Goal: Task Accomplishment & Management: Manage account settings

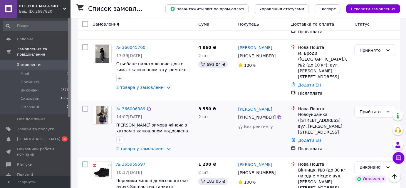
scroll to position [267, 0]
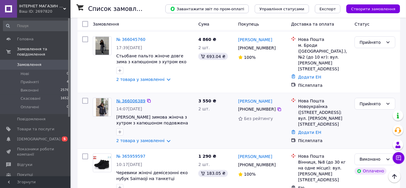
click at [127, 99] on link "№ 366006389" at bounding box center [130, 101] width 29 height 5
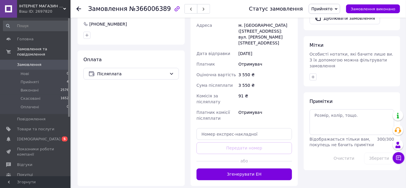
scroll to position [241, 0]
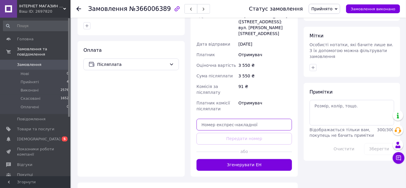
click at [264, 119] on input "text" at bounding box center [245, 125] width 96 height 12
paste input "20451267873265"
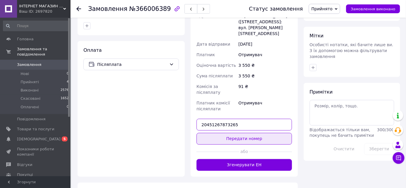
type input "20451267873265"
click at [267, 133] on button "Передати номер" at bounding box center [245, 139] width 96 height 12
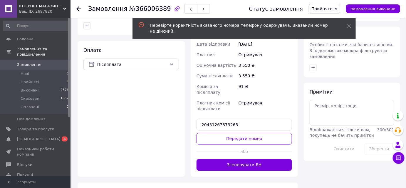
click at [330, 8] on span "Прийнято" at bounding box center [322, 8] width 21 height 5
click at [349, 24] on icon at bounding box center [350, 26] width 4 height 4
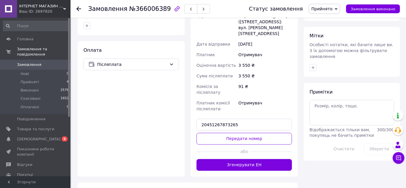
click at [333, 10] on span "Прийнято" at bounding box center [322, 8] width 21 height 5
click at [329, 21] on li "Виконано" at bounding box center [324, 20] width 31 height 9
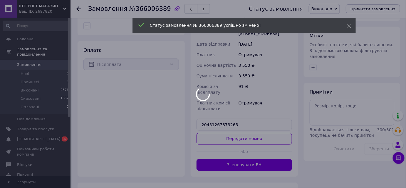
scroll to position [219, 0]
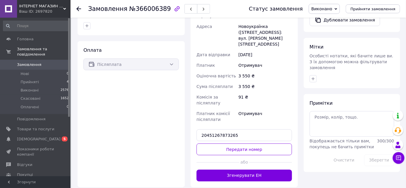
click at [37, 62] on span "Замовлення" at bounding box center [29, 64] width 24 height 5
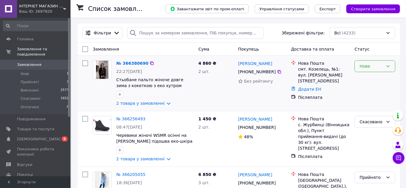
click at [374, 69] on div "Нове" at bounding box center [372, 66] width 24 height 6
click at [371, 79] on li "Прийнято" at bounding box center [376, 78] width 40 height 11
click at [126, 62] on link "№ 366380690" at bounding box center [130, 63] width 29 height 5
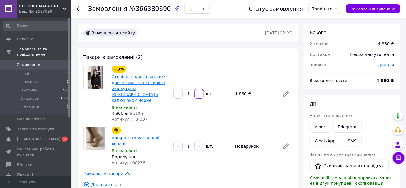
click at [146, 90] on link "Стьобане пальто жіноче довге зима з кокеткою з еко хутром [GEOGRAPHIC_DATA] з к…" at bounding box center [139, 88] width 54 height 28
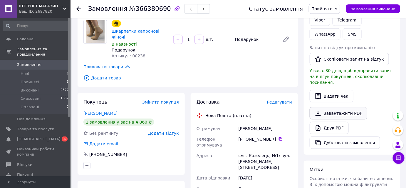
scroll to position [80, 0]
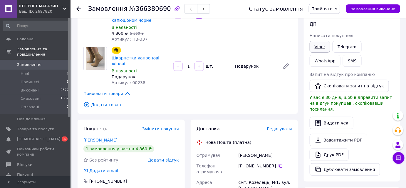
click at [325, 46] on link "Viber" at bounding box center [320, 47] width 21 height 12
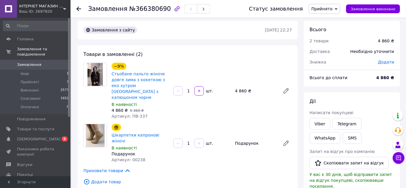
scroll to position [0, 0]
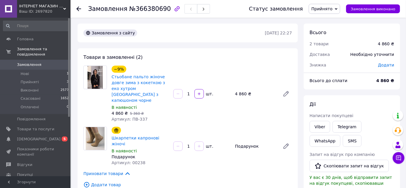
click at [42, 62] on span "Замовлення" at bounding box center [35, 64] width 37 height 5
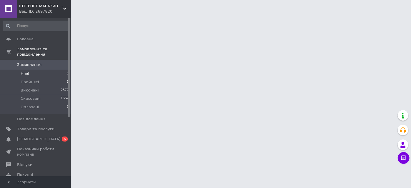
click at [26, 71] on span "Нові" at bounding box center [25, 73] width 9 height 5
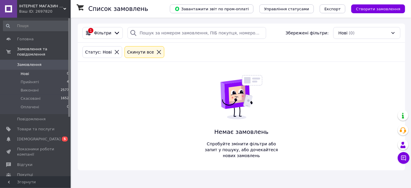
click at [28, 71] on span "Нові" at bounding box center [25, 73] width 9 height 5
click at [35, 79] on span "Прийняті" at bounding box center [30, 81] width 18 height 5
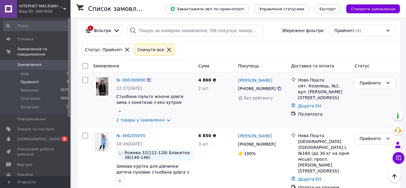
scroll to position [1, 0]
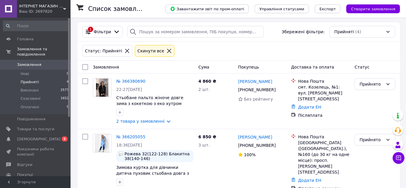
click at [37, 62] on span "Замовлення" at bounding box center [29, 64] width 24 height 5
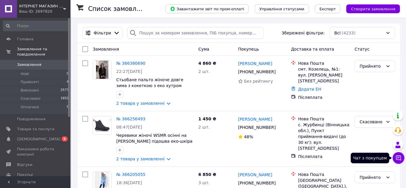
click at [401, 157] on icon at bounding box center [399, 158] width 5 height 5
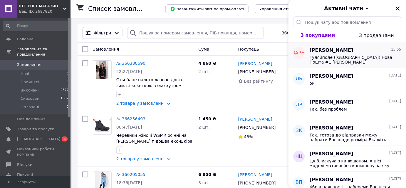
click at [321, 56] on span "Гуляйполе ([GEOGRAPHIC_DATA]) Нова Пошта #1 [PERSON_NAME] 0681965672" at bounding box center [352, 59] width 84 height 9
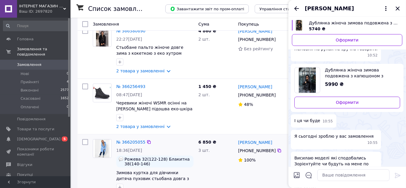
scroll to position [53, 0]
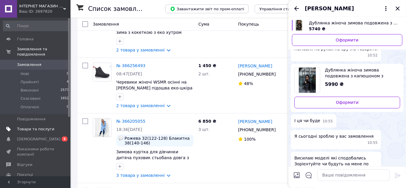
click at [34, 126] on span "Товари та послуги" at bounding box center [35, 128] width 37 height 5
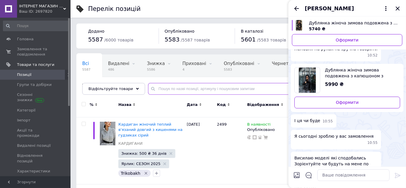
click at [186, 91] on input "text" at bounding box center [271, 89] width 246 height 12
type input "1951"
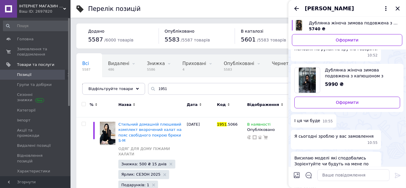
click at [83, 103] on input "checkbox" at bounding box center [84, 104] width 4 height 4
checkbox input "true"
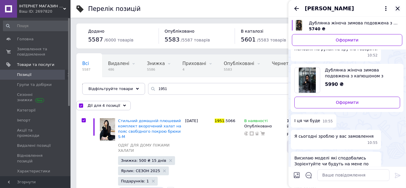
click at [401, 9] on icon "Закрити" at bounding box center [398, 8] width 7 height 7
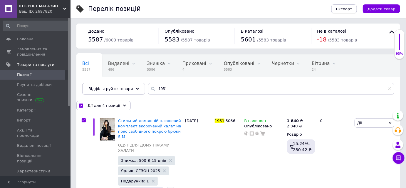
click at [353, 7] on span "Експорт" at bounding box center [344, 9] width 16 height 4
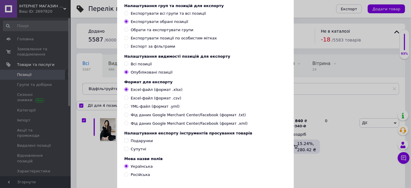
scroll to position [69, 0]
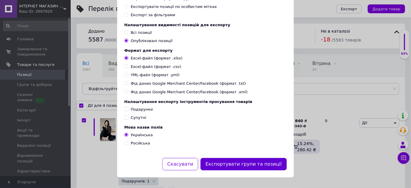
click at [253, 161] on button "Експортувати групи та позиції" at bounding box center [243, 164] width 86 height 13
